Goal: Task Accomplishment & Management: Use online tool/utility

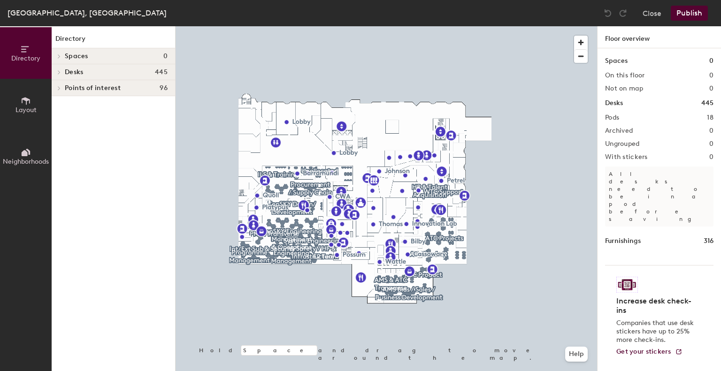
click at [28, 155] on icon at bounding box center [26, 152] width 10 height 10
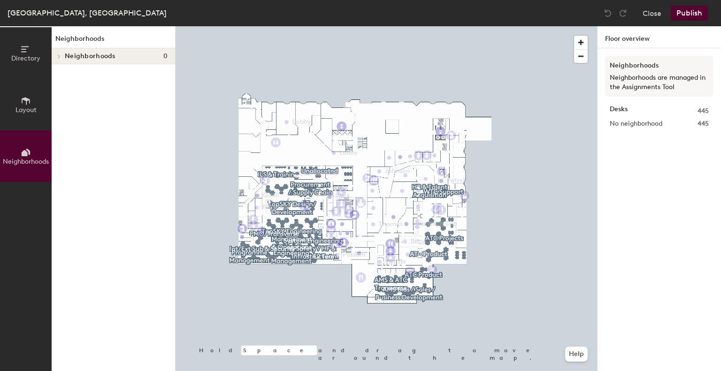
click at [60, 55] on icon at bounding box center [59, 56] width 4 height 5
click at [28, 103] on icon at bounding box center [26, 101] width 10 height 10
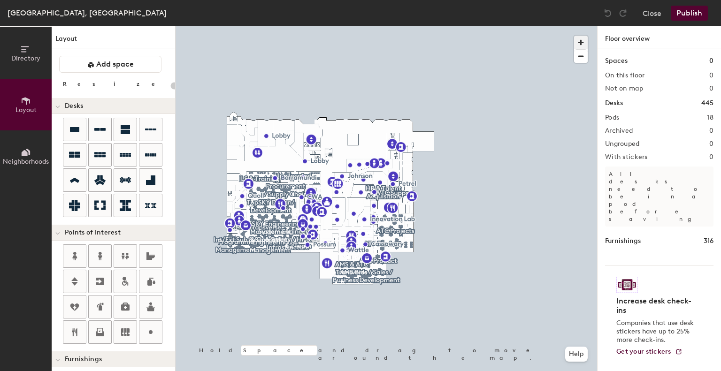
click at [582, 46] on span "button" at bounding box center [581, 43] width 14 height 14
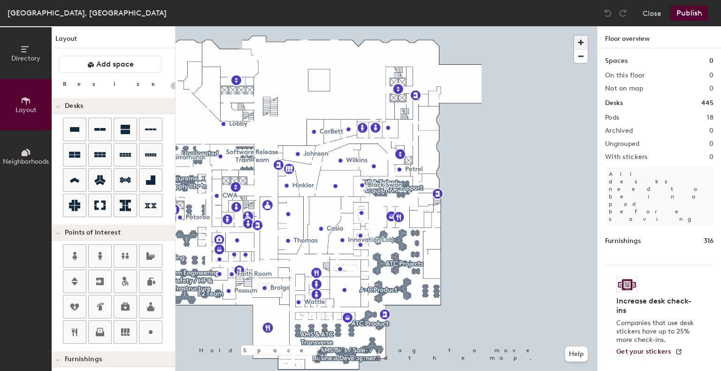
click at [582, 45] on span "button" at bounding box center [581, 43] width 14 height 14
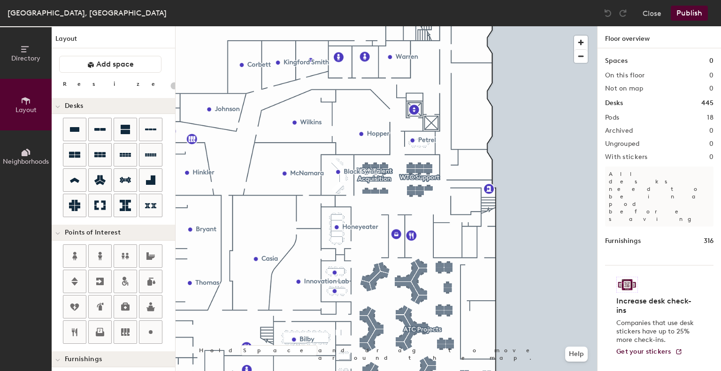
click at [612, 120] on h2 "Pods" at bounding box center [612, 118] width 14 height 8
click at [26, 64] on button "Directory" at bounding box center [26, 53] width 52 height 52
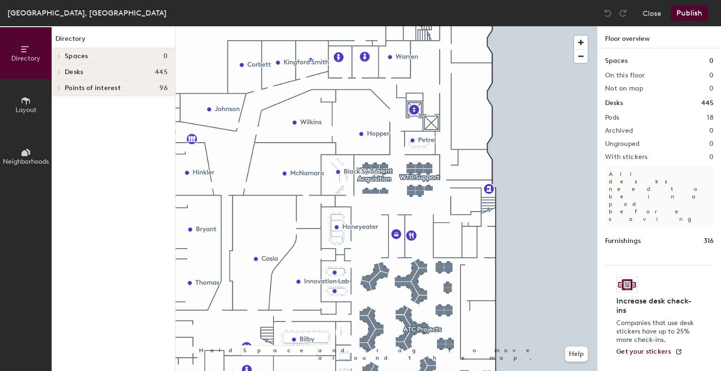
click at [59, 71] on icon at bounding box center [59, 72] width 4 height 5
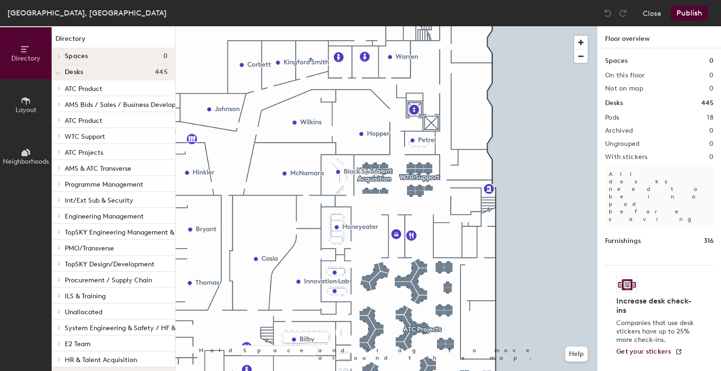
click at [60, 89] on icon at bounding box center [59, 88] width 4 height 5
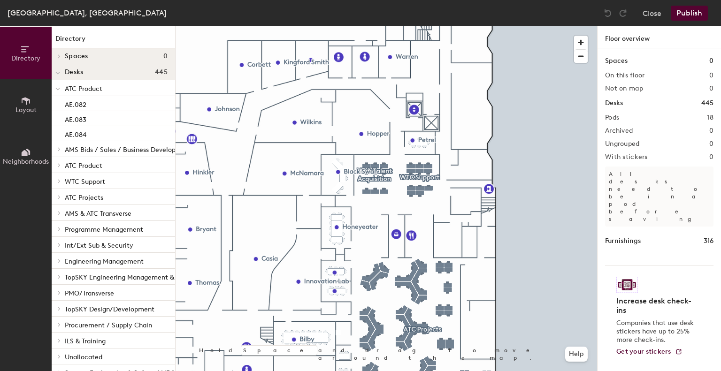
click at [61, 89] on div at bounding box center [58, 87] width 12 height 15
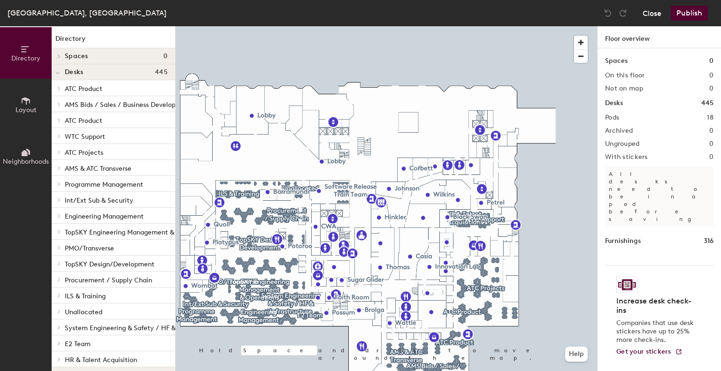
click at [652, 15] on button "Close" at bounding box center [652, 13] width 19 height 15
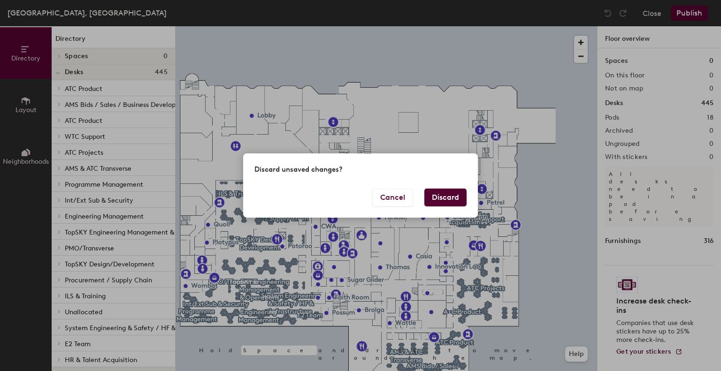
click at [452, 200] on button "Discard" at bounding box center [445, 198] width 42 height 18
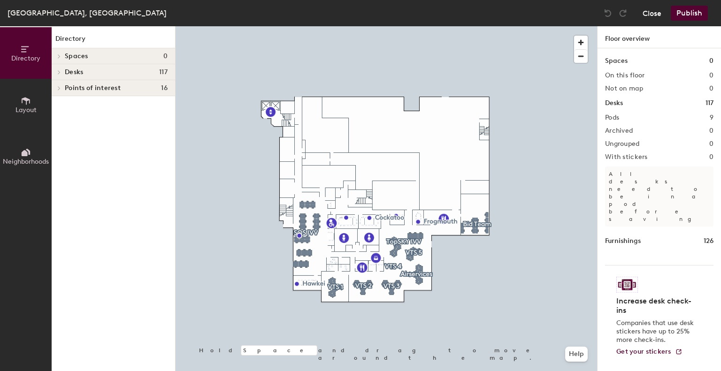
click at [649, 17] on button "Close" at bounding box center [652, 13] width 19 height 15
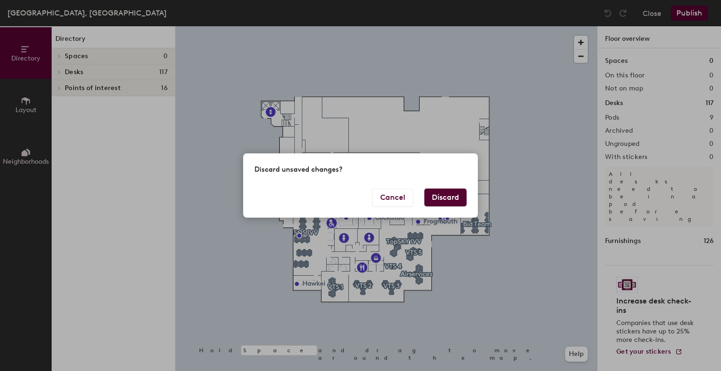
click at [443, 198] on button "Discard" at bounding box center [445, 198] width 42 height 18
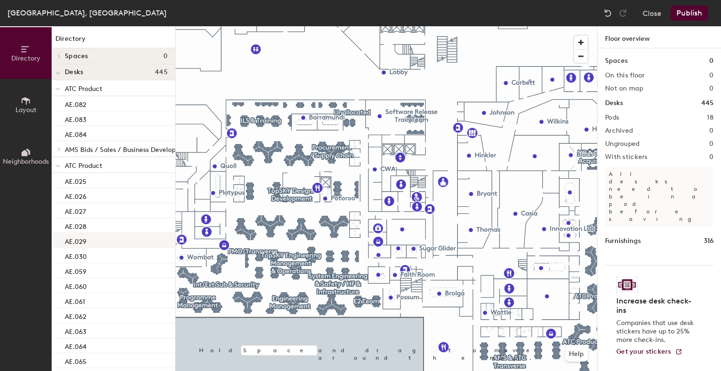
click at [120, 244] on div "Directory Layout Neighborhoods Directory Spaces 0 Desks 445 ATC Product AE.082 …" at bounding box center [360, 198] width 721 height 345
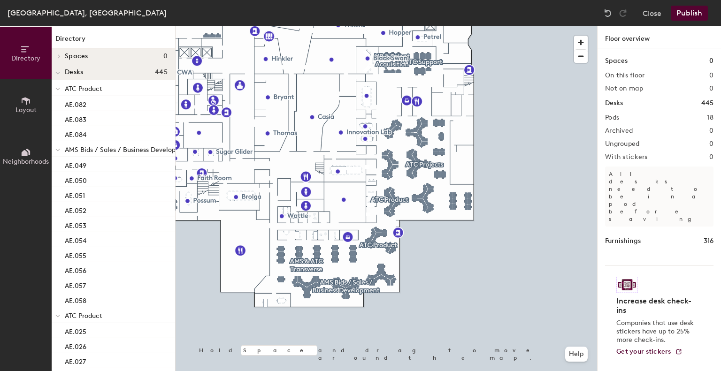
click at [60, 150] on icon at bounding box center [57, 150] width 5 height 4
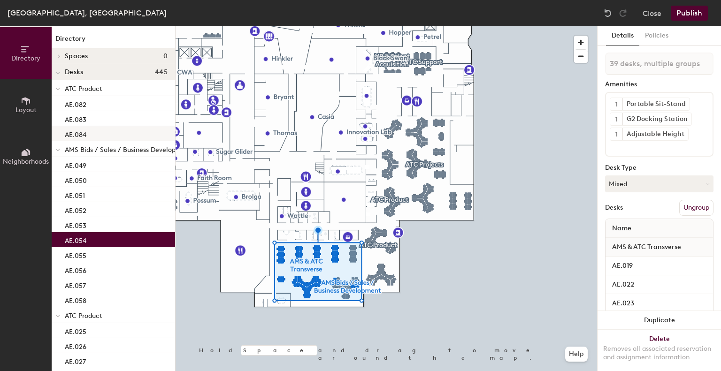
type input "40 desks, multiple groups"
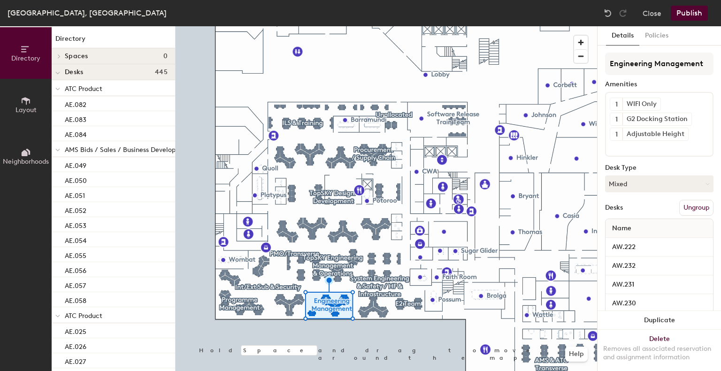
click at [56, 87] on icon at bounding box center [57, 89] width 5 height 4
click at [58, 104] on icon at bounding box center [57, 105] width 5 height 4
click at [59, 118] on span at bounding box center [57, 121] width 5 height 8
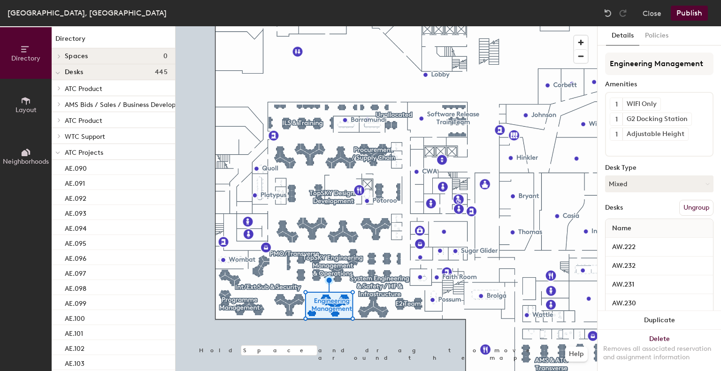
click at [59, 152] on icon at bounding box center [57, 153] width 5 height 4
click at [60, 169] on span at bounding box center [57, 169] width 5 height 8
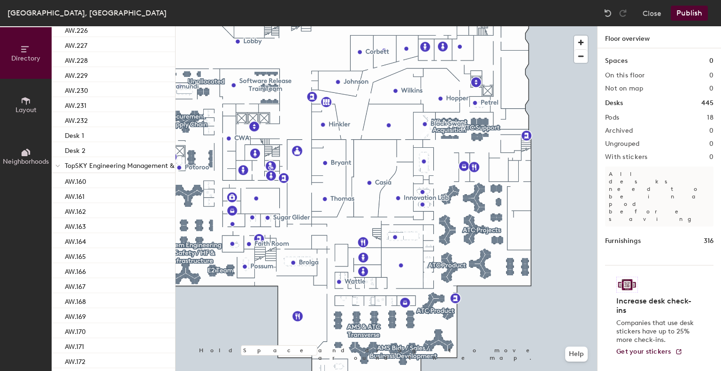
scroll to position [625, 0]
